Goal: Task Accomplishment & Management: Manage account settings

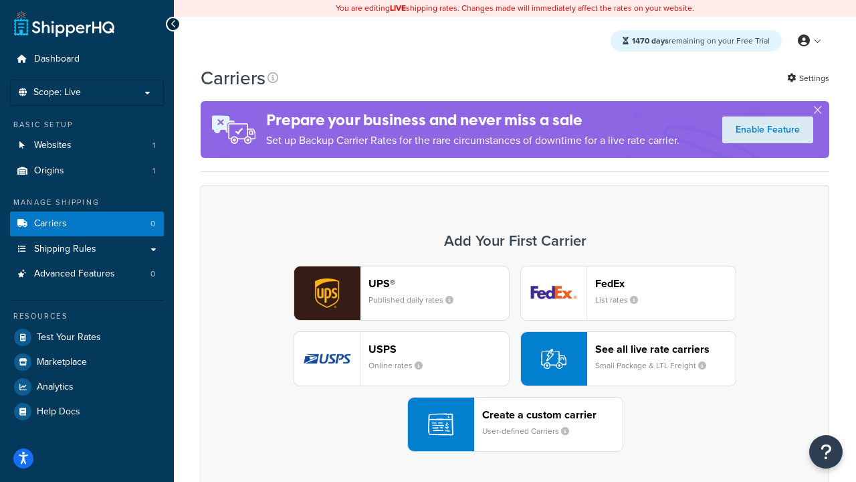
click at [515, 359] on div "UPS® Published daily rates FedEx List rates USPS Online rates See all live rate…" at bounding box center [515, 359] width 601 height 186
click at [666, 284] on header "FedEx" at bounding box center [665, 283] width 140 height 13
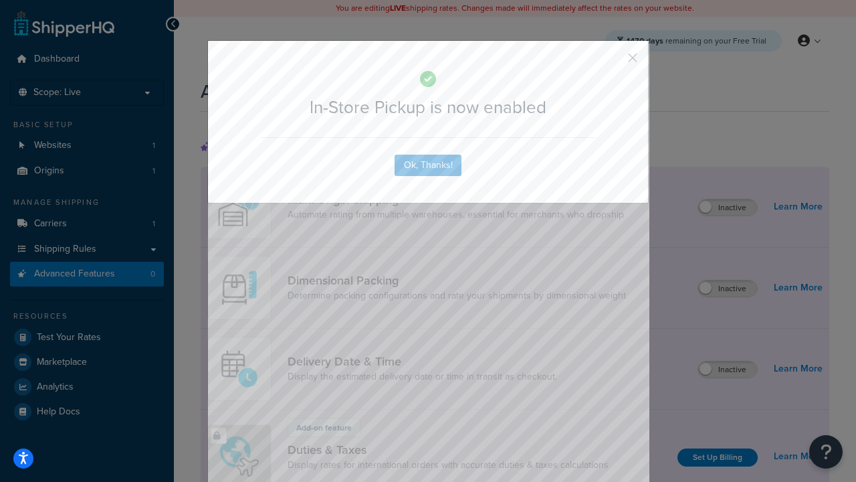
scroll to position [435, 0]
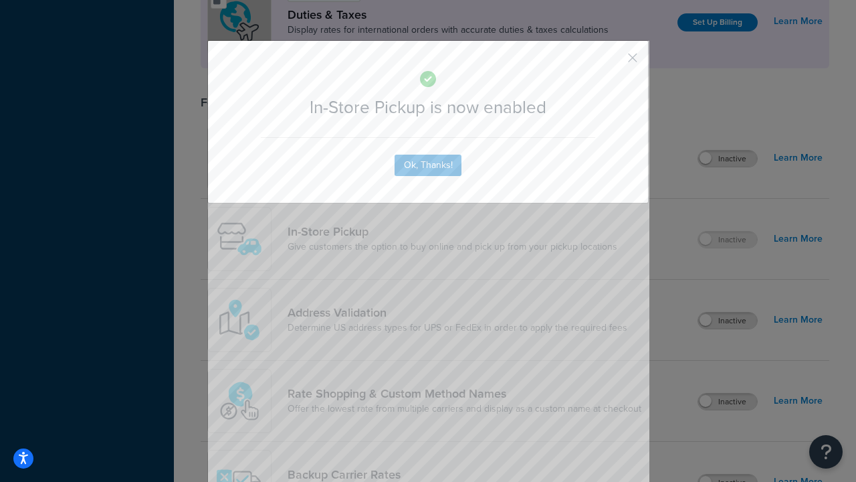
click at [613, 62] on button "button" at bounding box center [612, 62] width 3 height 3
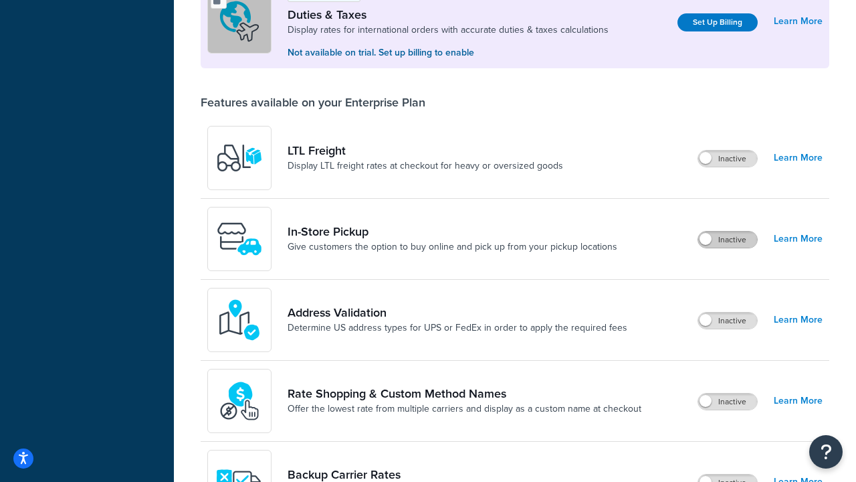
scroll to position [409, 0]
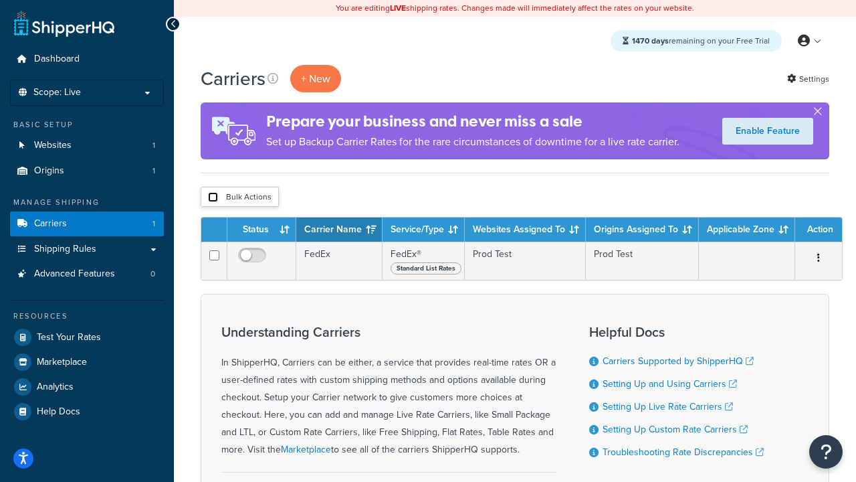
click at [213, 198] on input "checkbox" at bounding box center [213, 197] width 10 height 10
checkbox input "true"
click at [0, 0] on button "Delete" at bounding box center [0, 0] width 0 height 0
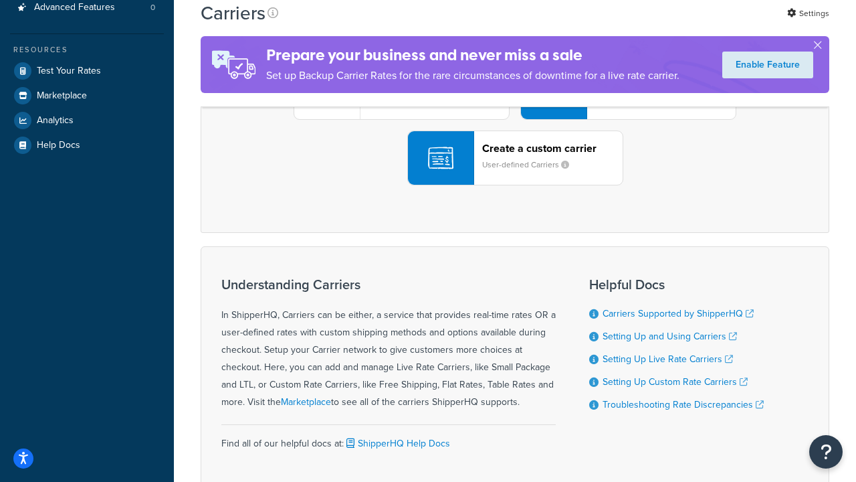
click at [515, 185] on div "UPS® Published daily rates FedEx List rates USPS Online rates See all live rate…" at bounding box center [515, 92] width 601 height 186
click at [666, 23] on header "FedEx" at bounding box center [665, 17] width 140 height 13
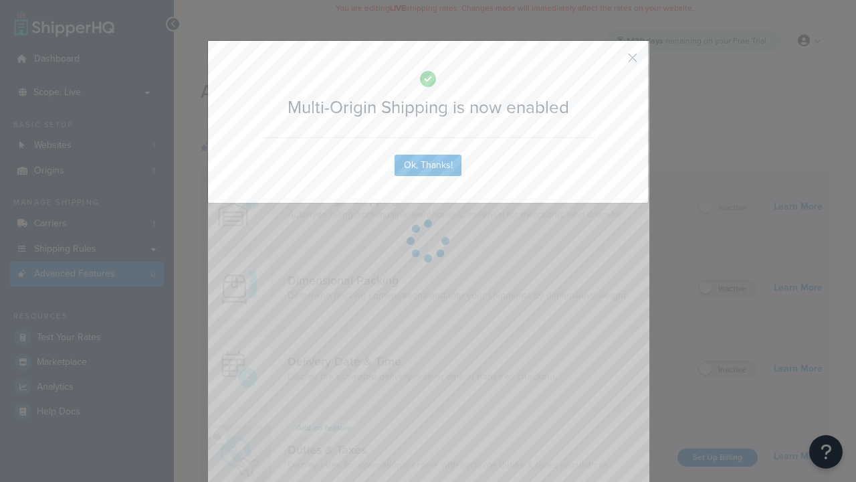
click at [613, 62] on button "button" at bounding box center [612, 62] width 3 height 3
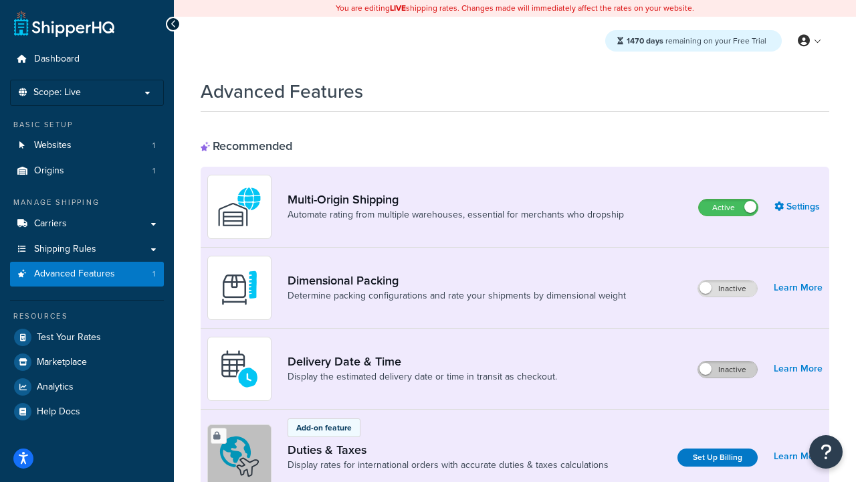
click at [728, 370] on label "Inactive" at bounding box center [727, 369] width 59 height 16
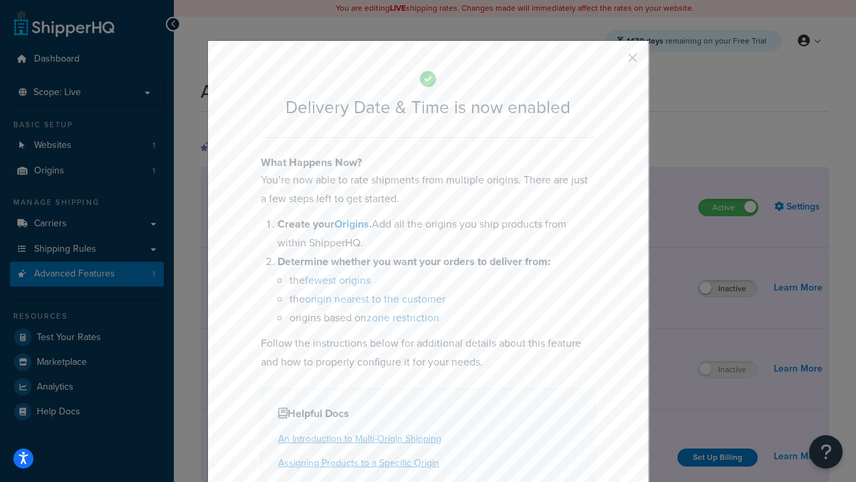
click at [613, 62] on button "button" at bounding box center [612, 62] width 3 height 3
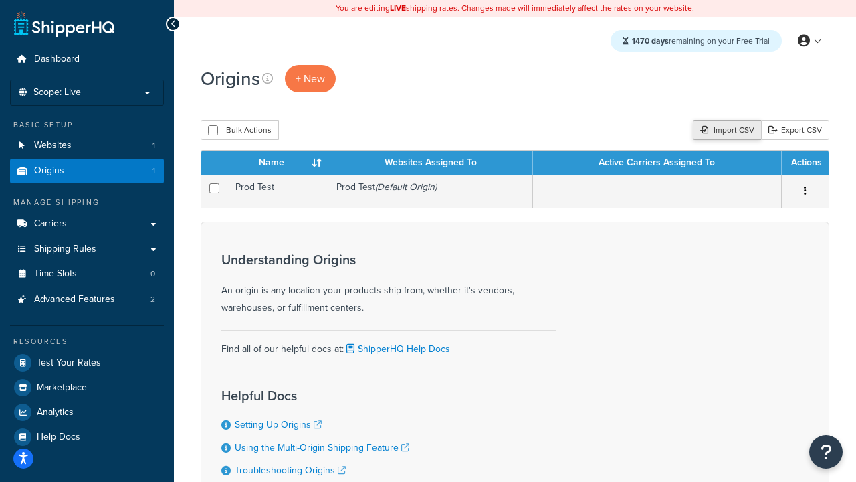
click at [726, 131] on div "Import CSV" at bounding box center [727, 130] width 68 height 20
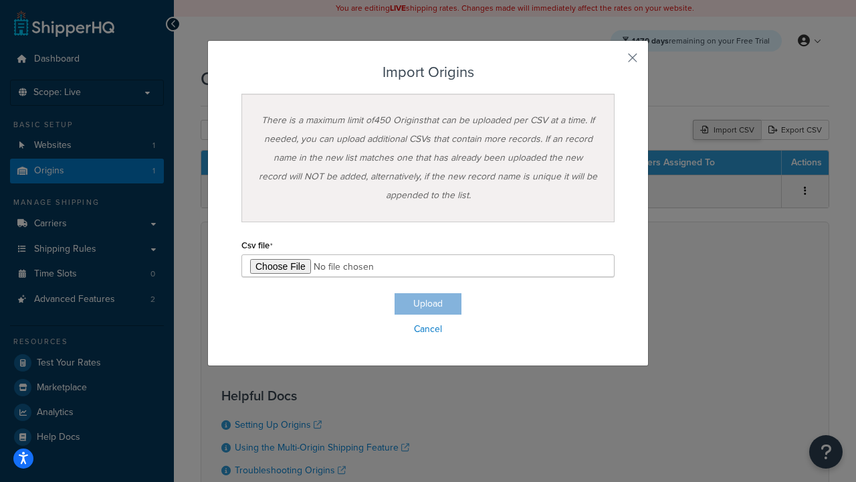
type input "C:\fakepath\importOriginsSuccess.csv"
click at [428, 304] on button "Upload" at bounding box center [428, 303] width 67 height 21
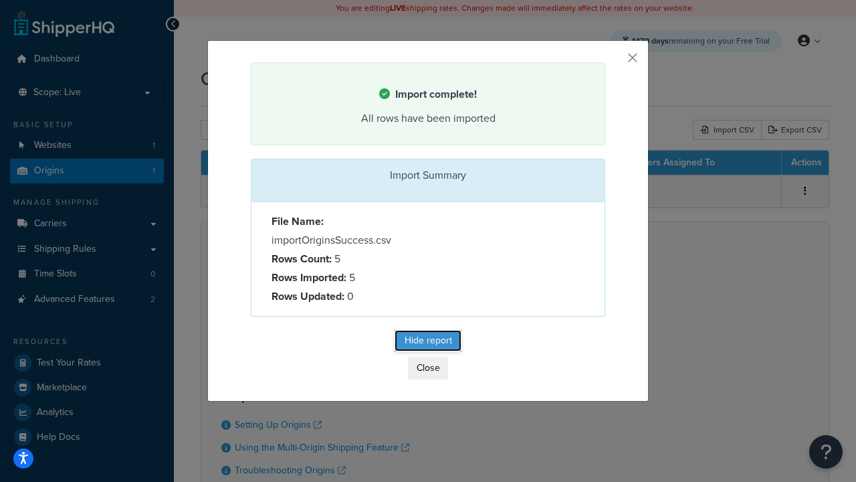
click at [428, 341] on button "Hide report" at bounding box center [428, 340] width 67 height 21
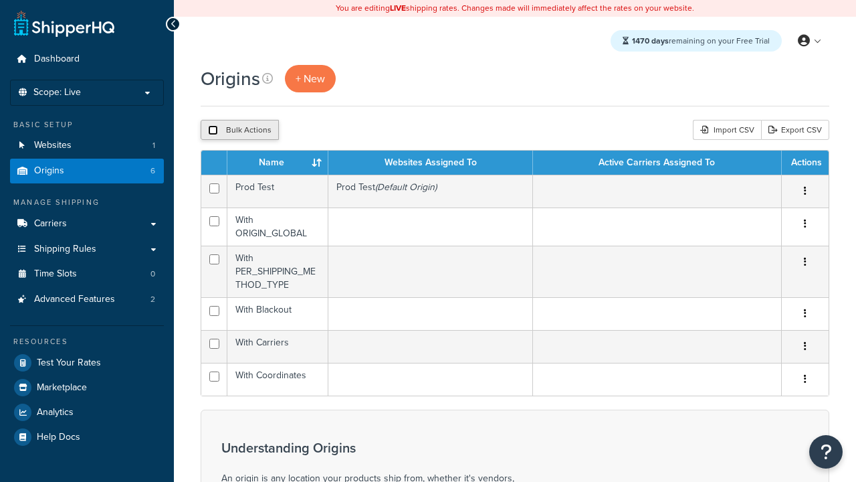
click at [213, 131] on input "checkbox" at bounding box center [213, 130] width 10 height 10
checkbox input "true"
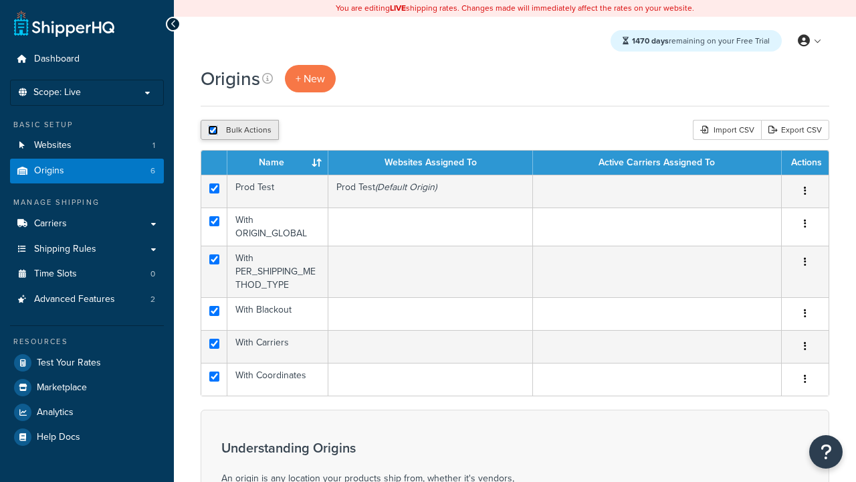
checkbox input "true"
click at [304, 131] on button "Duplicate" at bounding box center [306, 130] width 56 height 20
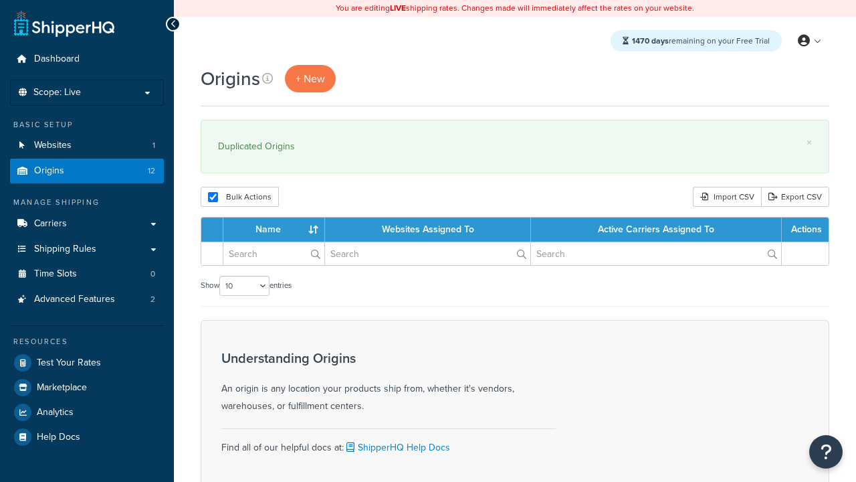
click at [213, 198] on input "checkbox" at bounding box center [213, 197] width 10 height 10
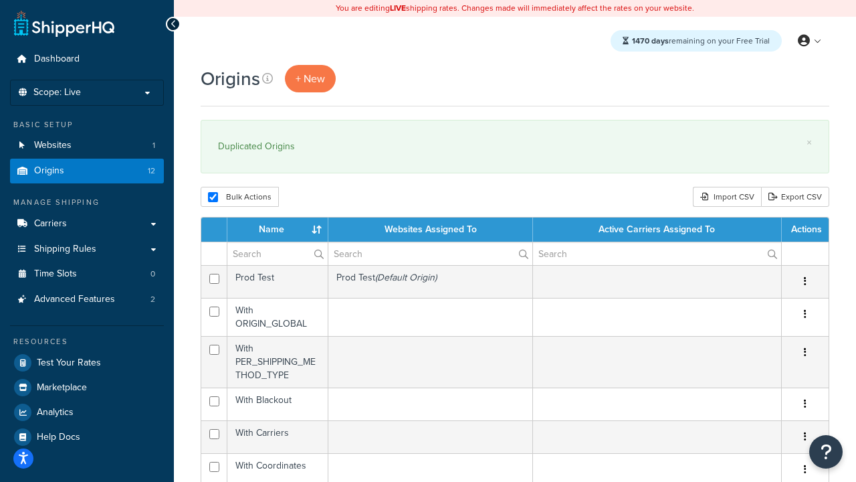
click at [213, 198] on input "checkbox" at bounding box center [213, 197] width 10 height 10
checkbox input "false"
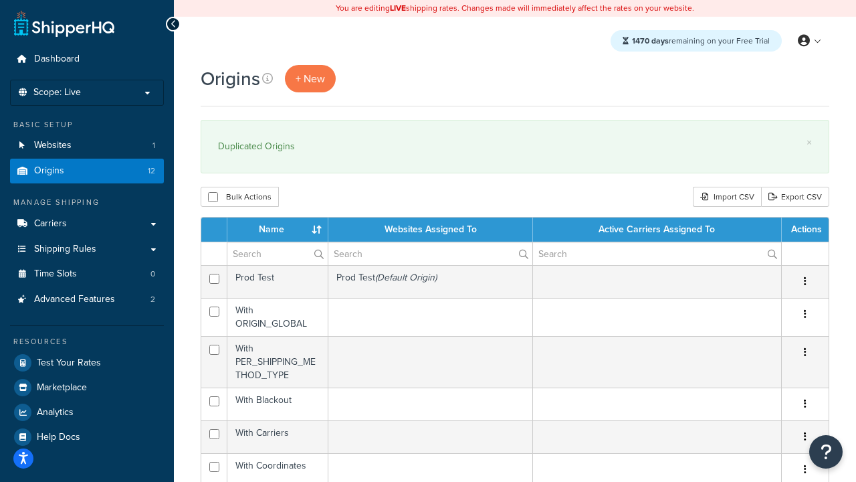
checkbox input "false"
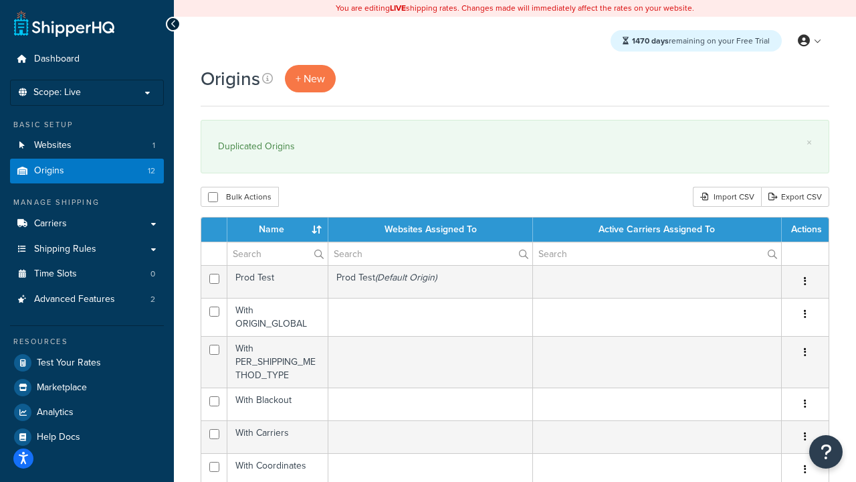
checkbox input "false"
click at [213, 198] on input "checkbox" at bounding box center [213, 197] width 10 height 10
checkbox input "true"
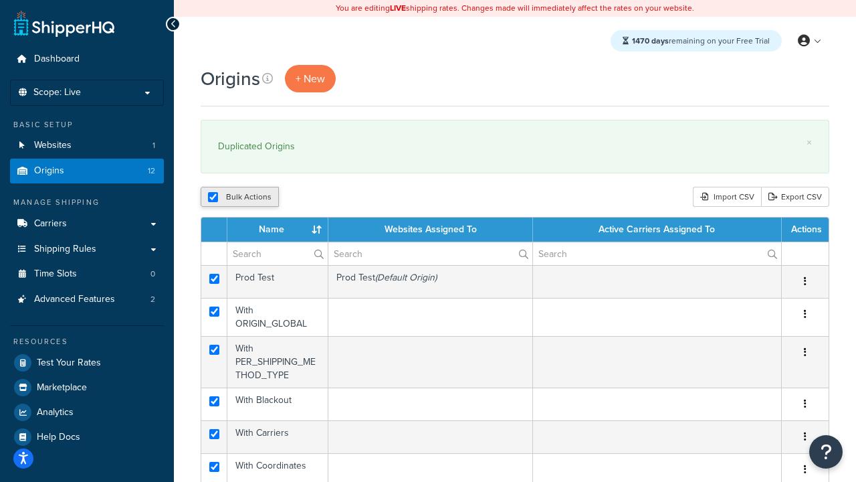
checkbox input "true"
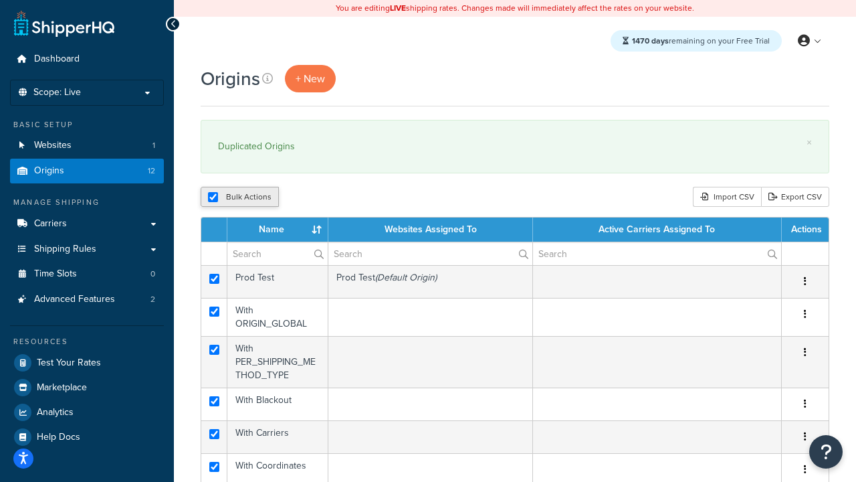
checkbox input "true"
click at [356, 198] on button "Delete" at bounding box center [357, 197] width 46 height 20
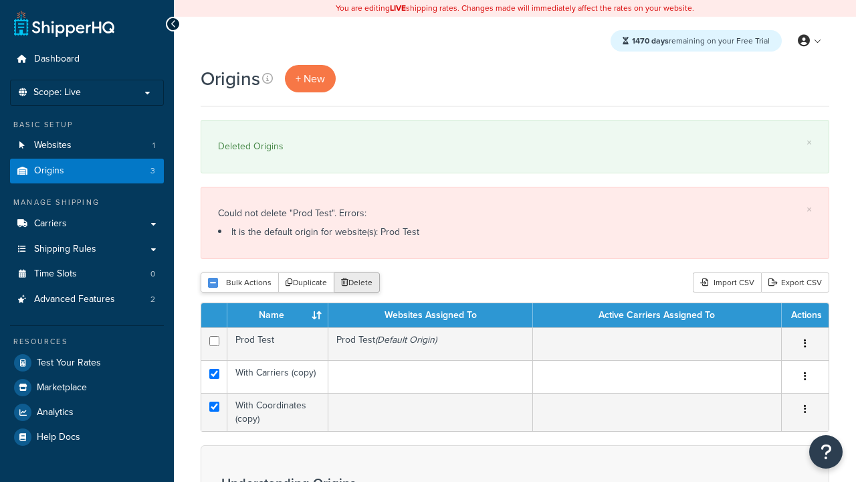
click at [356, 284] on button "Delete" at bounding box center [357, 282] width 46 height 20
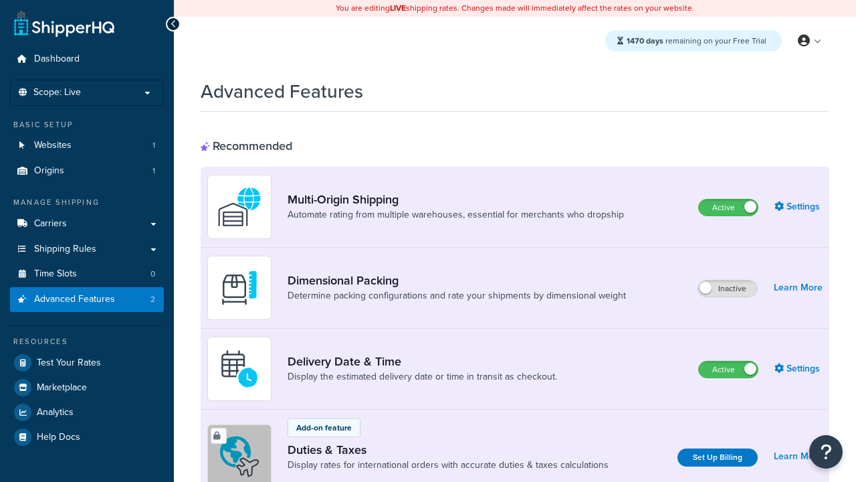
click at [728, 208] on label "Active" at bounding box center [728, 207] width 59 height 16
click at [728, 370] on label "Active" at bounding box center [728, 369] width 59 height 16
